Goal: Task Accomplishment & Management: Manage account settings

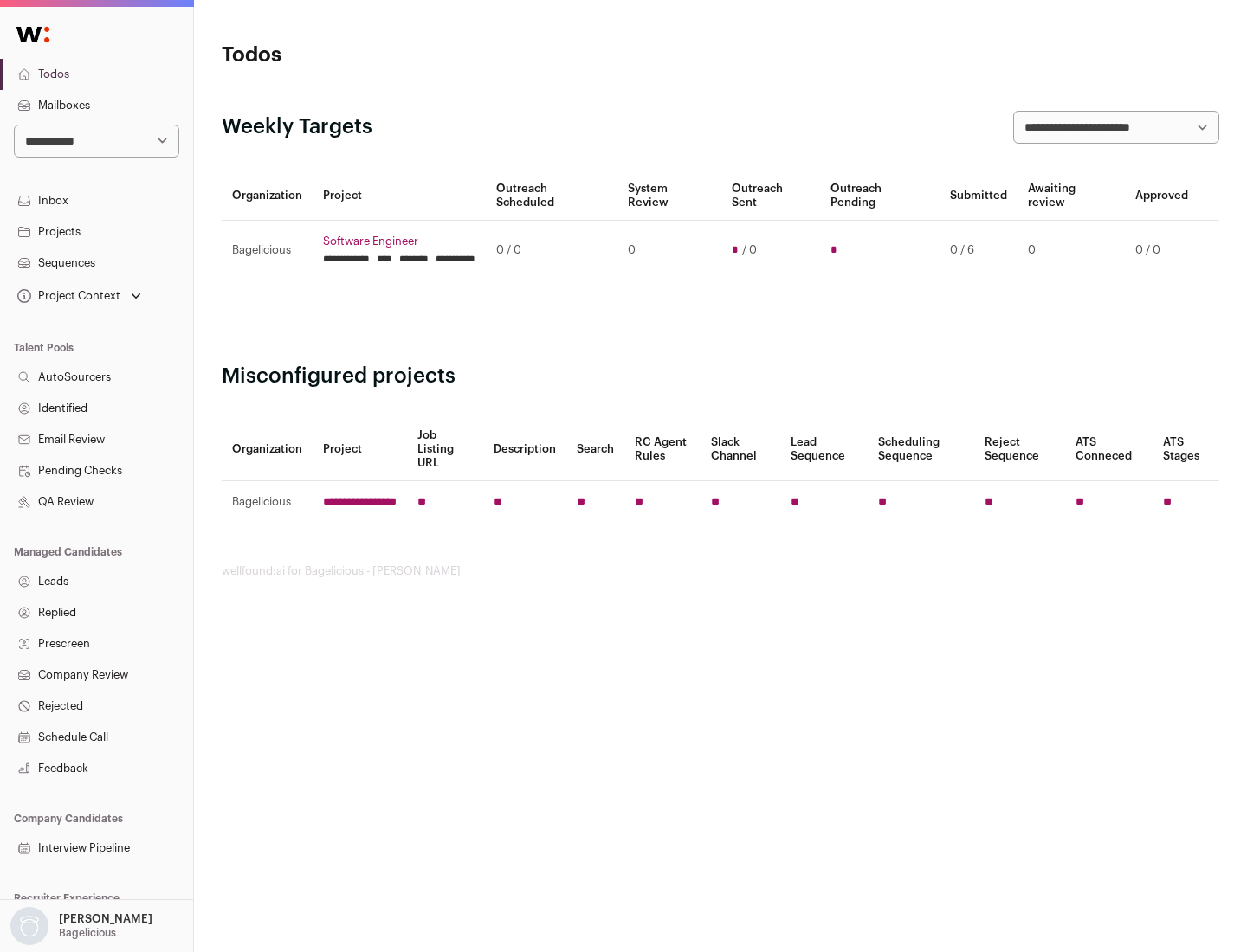
click at [96, 231] on link "Projects" at bounding box center [96, 231] width 193 height 31
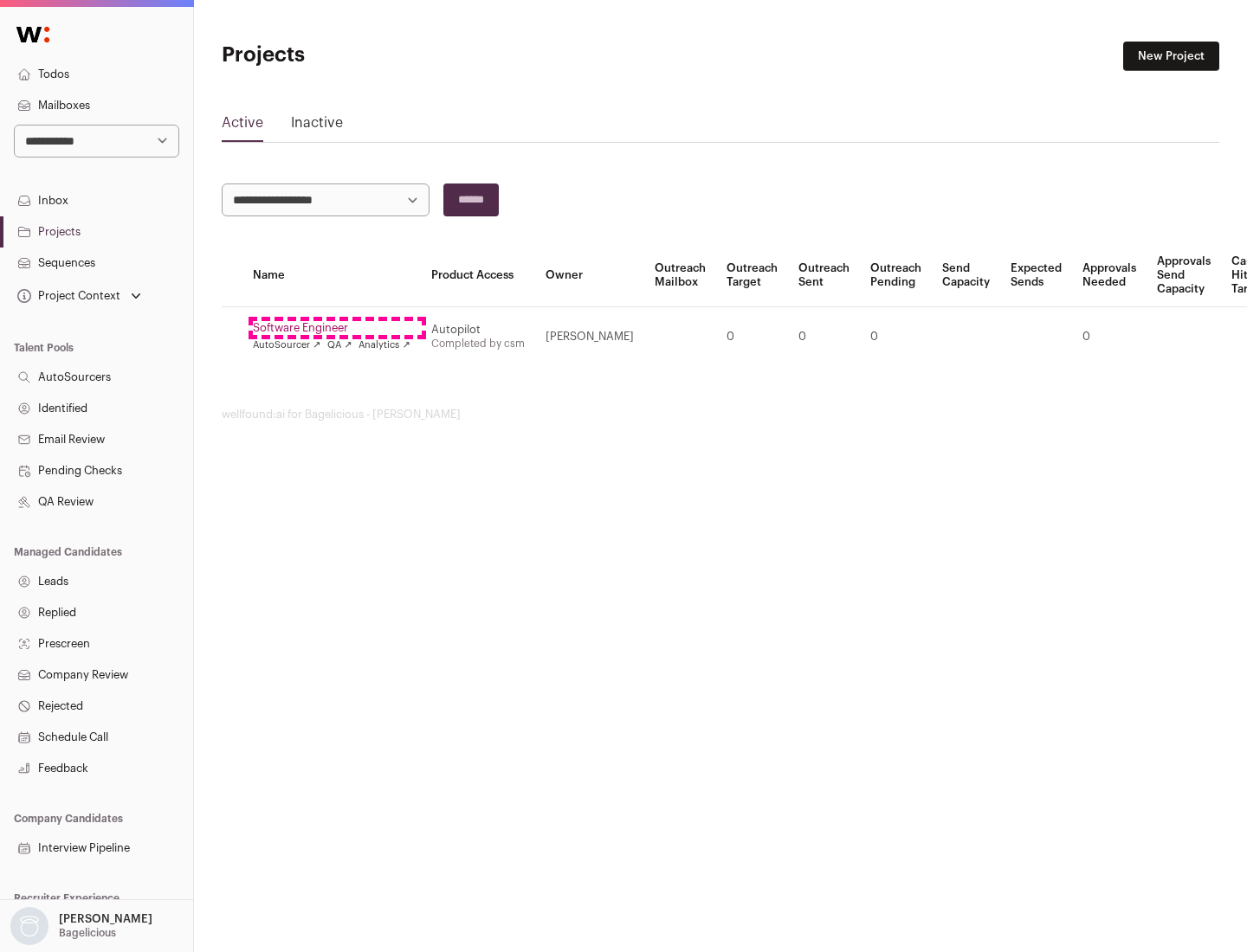
click at [337, 328] on link "Software Engineer" at bounding box center [331, 327] width 157 height 14
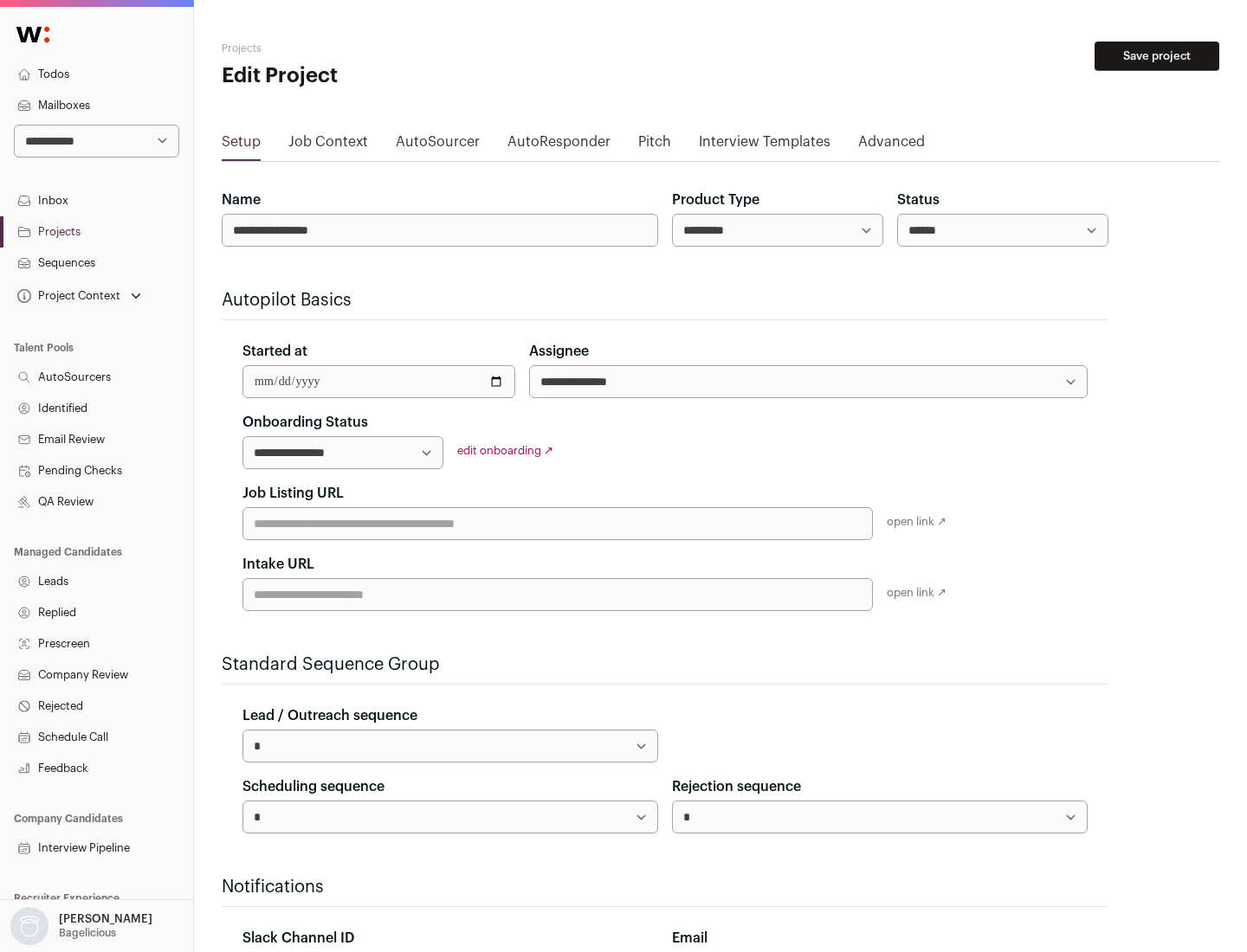
click at [1157, 56] on button "Save project" at bounding box center [1157, 56] width 124 height 29
